Goal: Information Seeking & Learning: Understand process/instructions

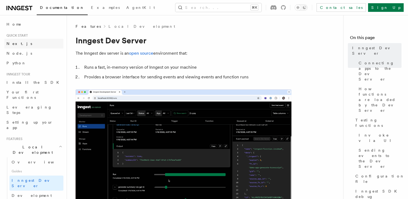
click at [18, 43] on span "Next.js" at bounding box center [19, 44] width 26 height 4
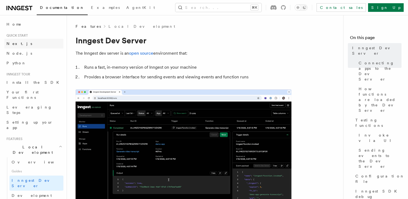
click at [17, 45] on span "Next.js" at bounding box center [19, 44] width 26 height 4
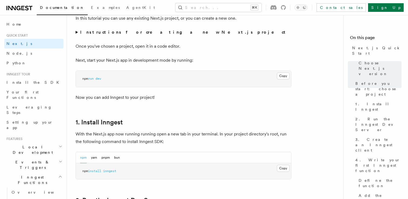
scroll to position [204, 0]
click at [284, 170] on button "Copy Copied" at bounding box center [283, 168] width 13 height 7
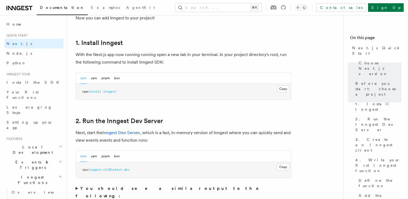
scroll to position [304, 0]
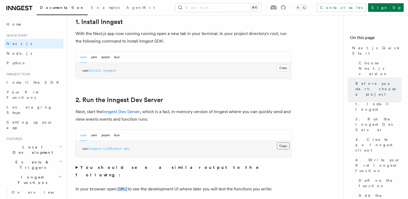
click at [281, 146] on button "Copy Copied" at bounding box center [283, 146] width 13 height 7
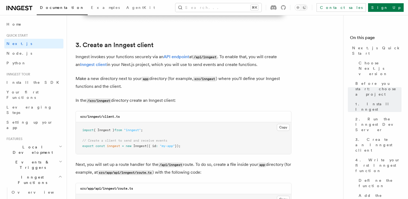
scroll to position [617, 0]
click at [98, 115] on code "src/inngest/client.ts" at bounding box center [100, 117] width 40 height 4
click at [280, 129] on button "Copy Copied" at bounding box center [283, 127] width 13 height 7
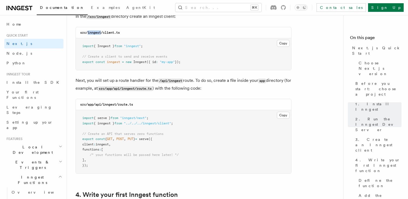
scroll to position [704, 0]
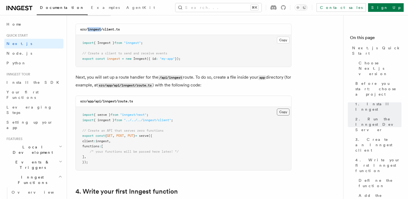
click at [284, 112] on button "Copy Copied" at bounding box center [283, 112] width 13 height 7
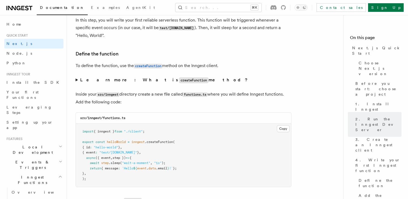
scroll to position [923, 0]
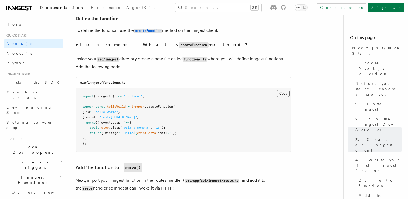
click at [281, 96] on button "Copy Copied" at bounding box center [283, 93] width 13 height 7
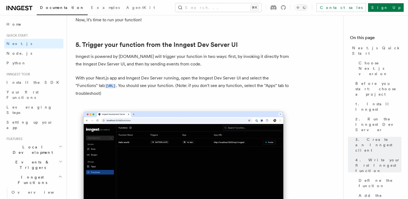
scroll to position [1263, 0]
